Goal: Task Accomplishment & Management: Complete application form

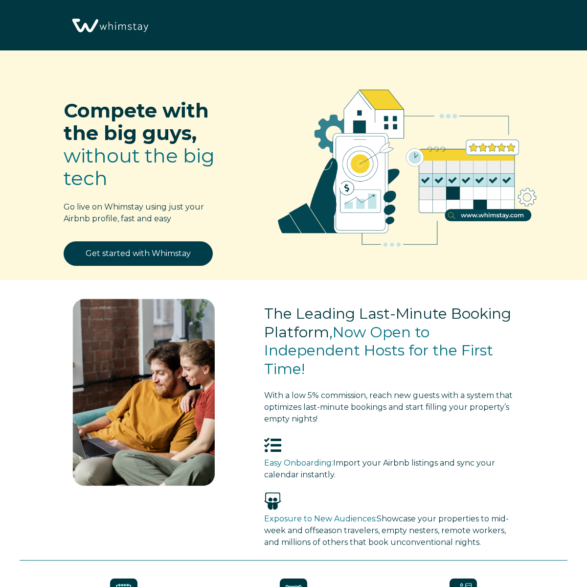
select select "ZA"
click at [129, 251] on link "Get started with Whimstay" at bounding box center [138, 253] width 149 height 24
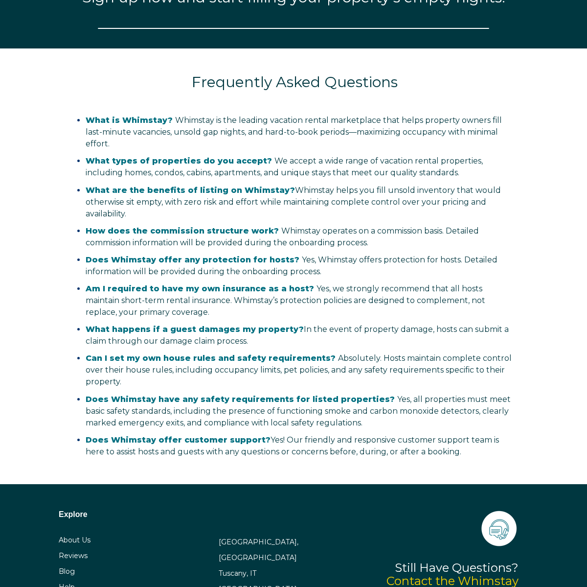
select select "ZA"
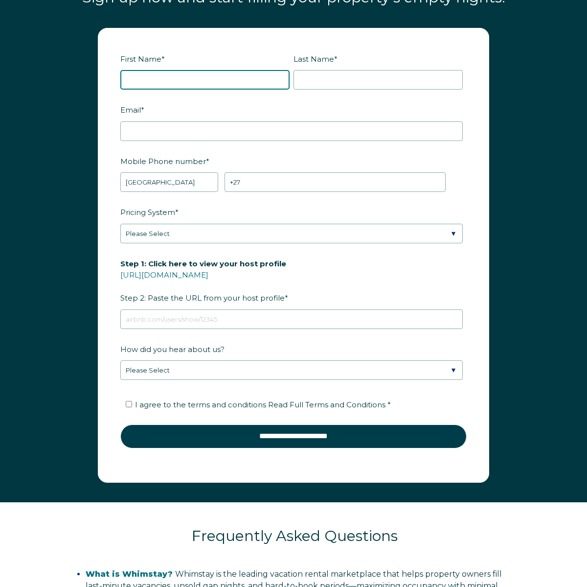
click at [212, 90] on input "First Name *" at bounding box center [204, 80] width 169 height 20
type input "Simbarashe"
type input "Mpupuni"
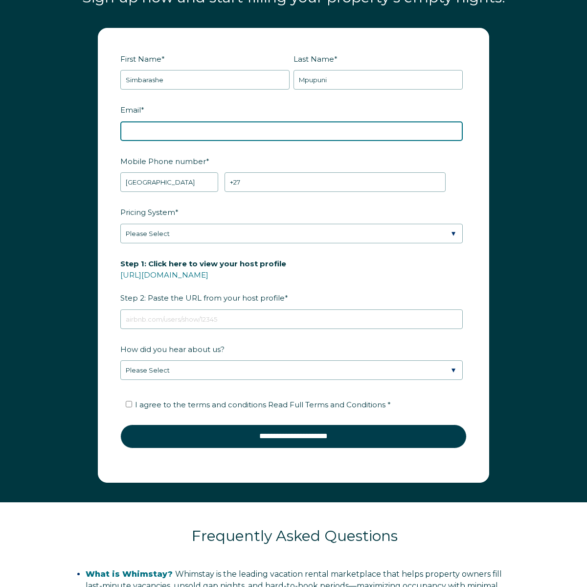
type input "simbampupuni@gmail.com"
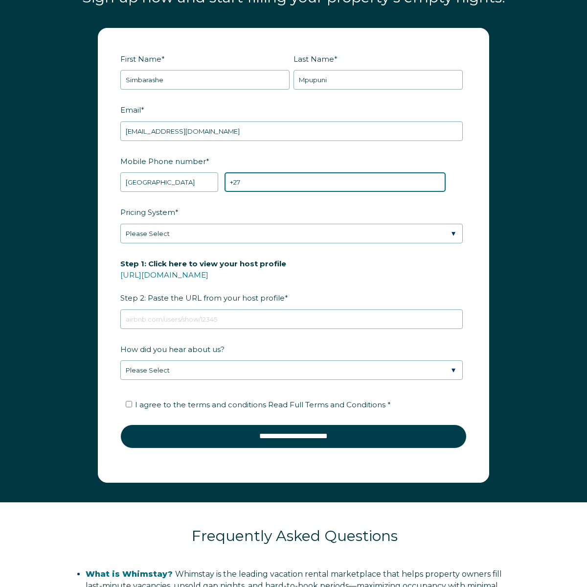
click at [265, 192] on input "+27" at bounding box center [335, 182] width 221 height 20
type input "+27 764792818"
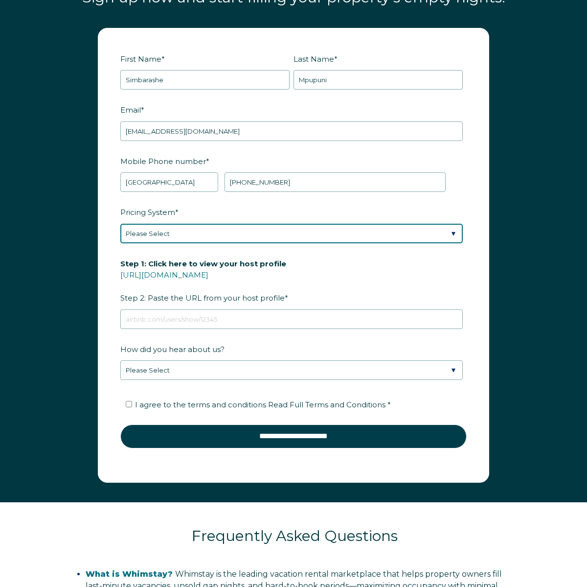
click at [452, 243] on select "Please Select Manual Airbnb Smart Pricing PriceLabs Wheelhouse Beyond Pricing 3…" at bounding box center [291, 234] width 343 height 20
select select "Manual"
click at [120, 234] on select "Please Select Manual Airbnb Smart Pricing PriceLabs Wheelhouse Beyond Pricing 3…" at bounding box center [291, 234] width 343 height 20
